Goal: Check status: Check status

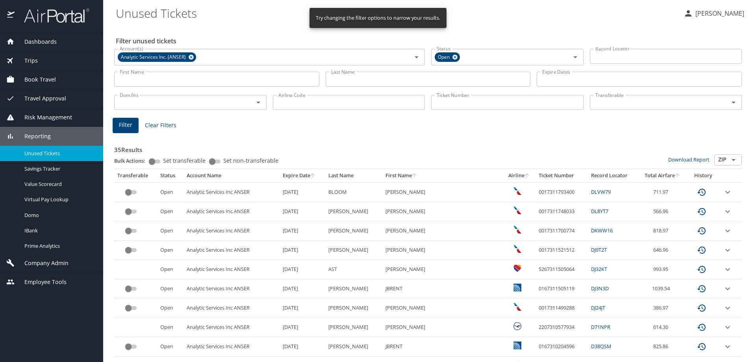
click at [374, 79] on input "Last Name" at bounding box center [428, 79] width 205 height 15
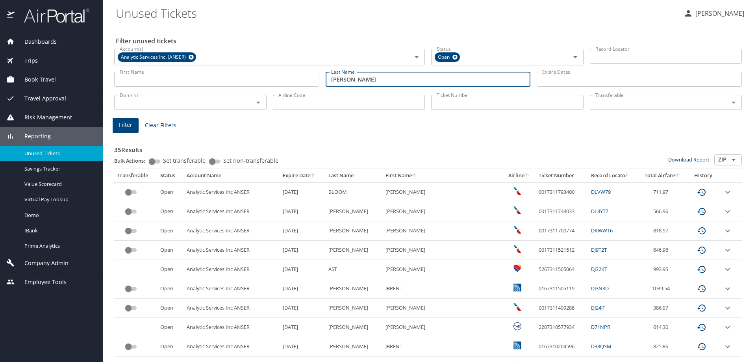
type input "hughes"
click at [116, 124] on button "Filter" at bounding box center [126, 125] width 26 height 15
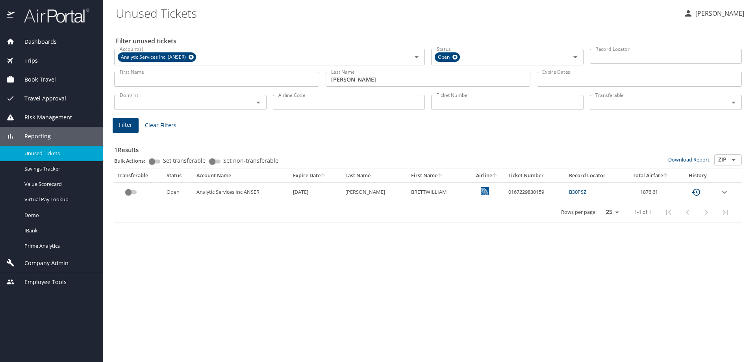
click at [374, 213] on div "Filter unused tickets Account(s) Analytic Services Inc. (ANSER) Account(s) Stat…" at bounding box center [430, 193] width 628 height 337
click at [374, 194] on td "0167229830159" at bounding box center [535, 191] width 60 height 19
click at [374, 193] on td "0167229830159" at bounding box center [535, 191] width 60 height 19
copy td "0167229830159"
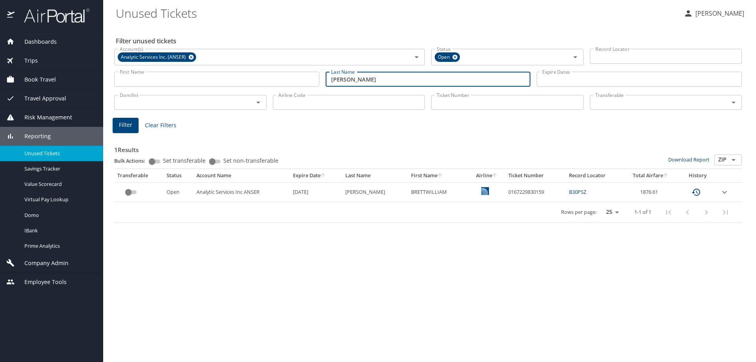
drag, startPoint x: 363, startPoint y: 81, endPoint x: 191, endPoint y: 87, distance: 172.2
click at [193, 86] on div "First Name First Name Last Name hughes Last Name Expire Dates Expire Dates" at bounding box center [428, 79] width 634 height 28
type input "walker"
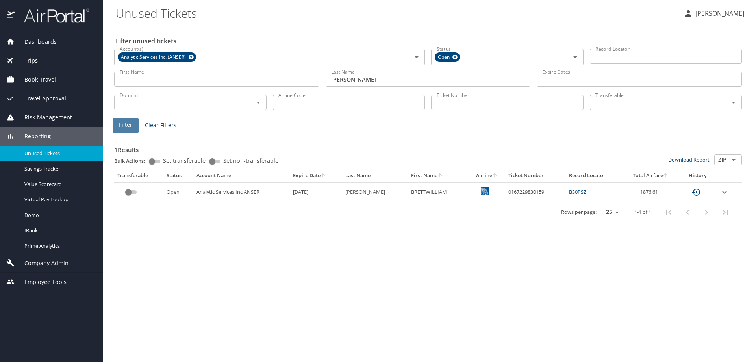
click at [124, 129] on span "Filter" at bounding box center [125, 125] width 13 height 10
click at [374, 194] on td "0167229860551" at bounding box center [532, 191] width 61 height 19
copy td "0167229860551"
